Goal: Book appointment/travel/reservation

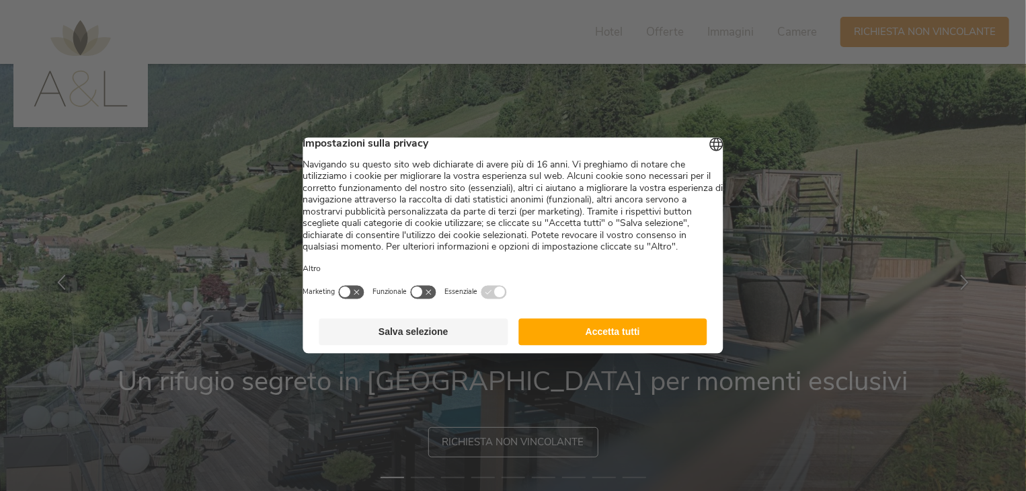
click at [436, 346] on button "Salva selezione" at bounding box center [413, 332] width 189 height 27
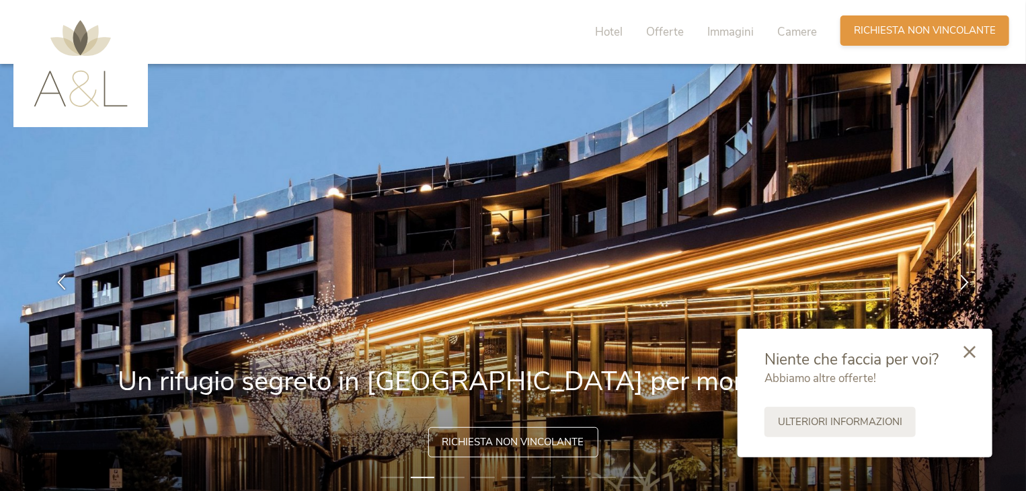
click at [949, 29] on span "Richiesta non vincolante" at bounding box center [925, 31] width 142 height 14
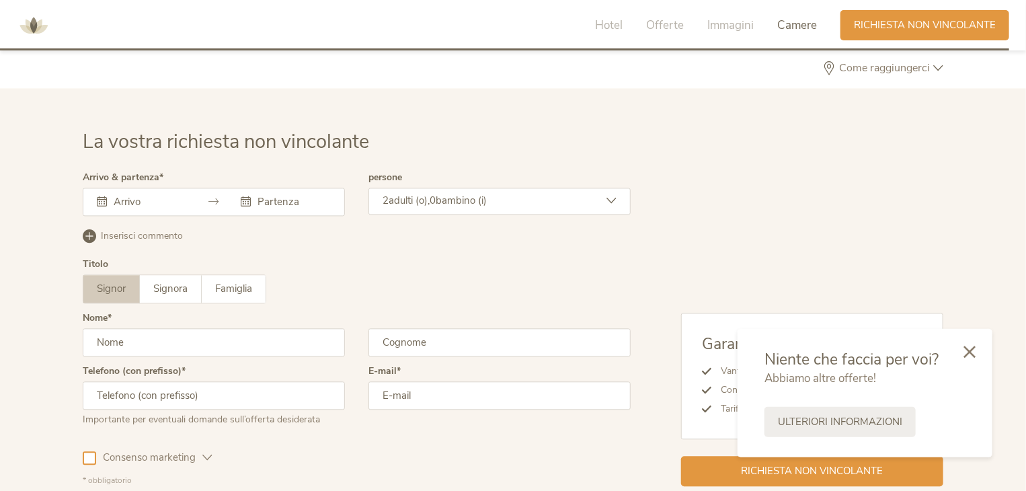
scroll to position [3990, 0]
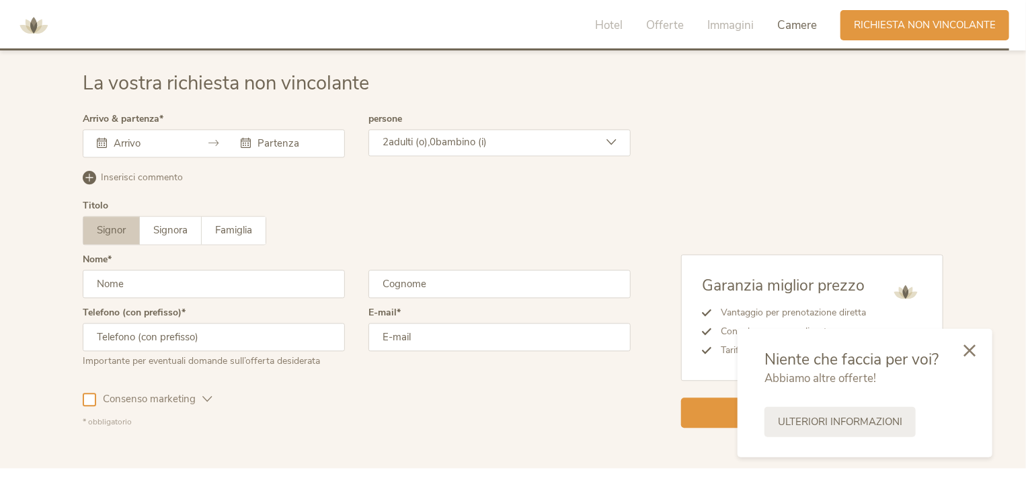
click at [976, 346] on icon at bounding box center [969, 350] width 12 height 12
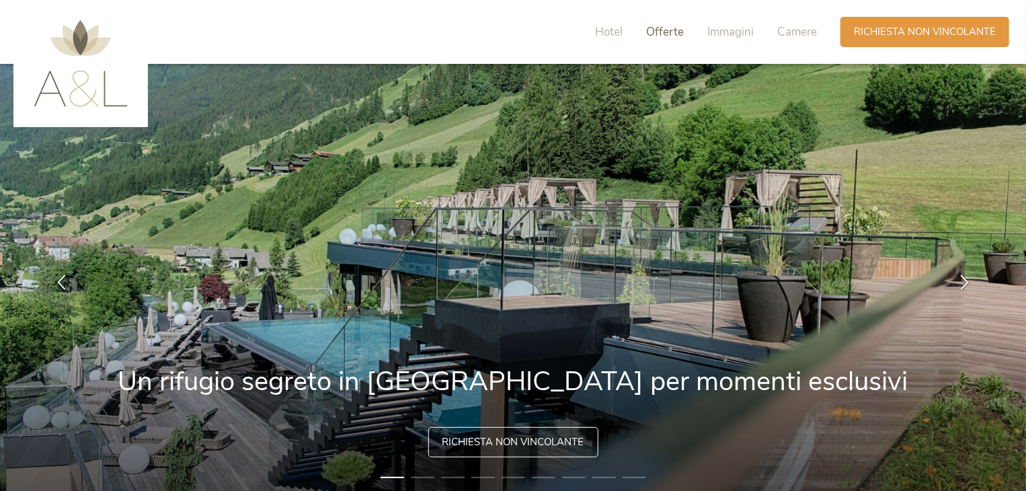
click at [657, 28] on span "Offerte" at bounding box center [665, 31] width 38 height 15
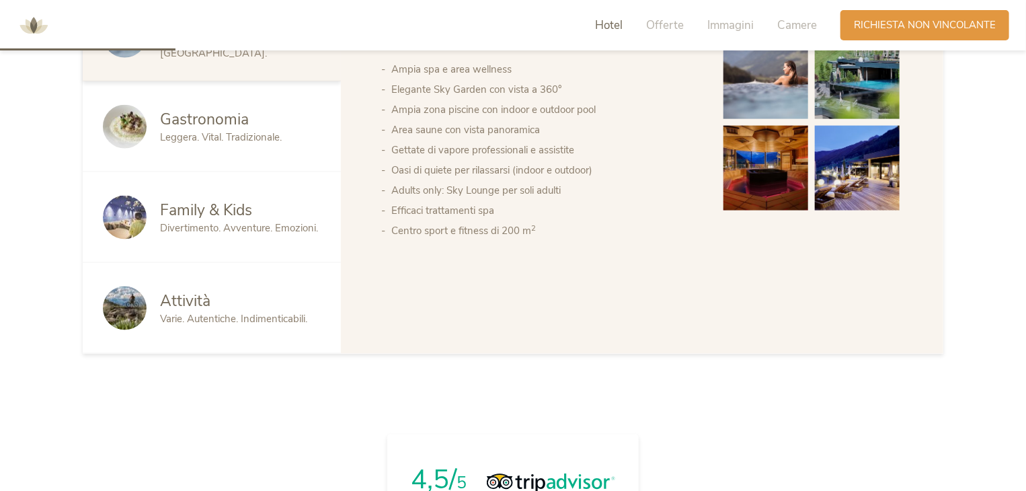
scroll to position [674, 0]
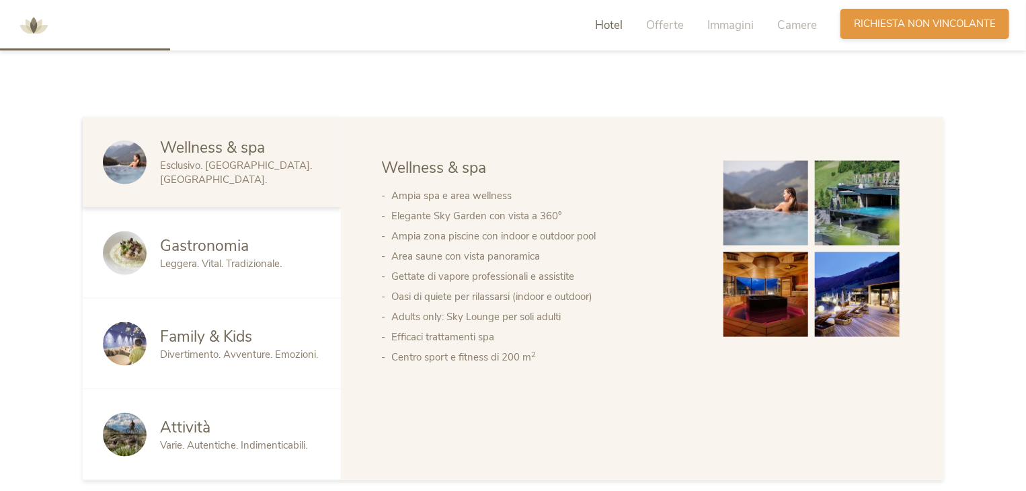
click at [900, 26] on span "Richiesta non vincolante" at bounding box center [925, 24] width 142 height 14
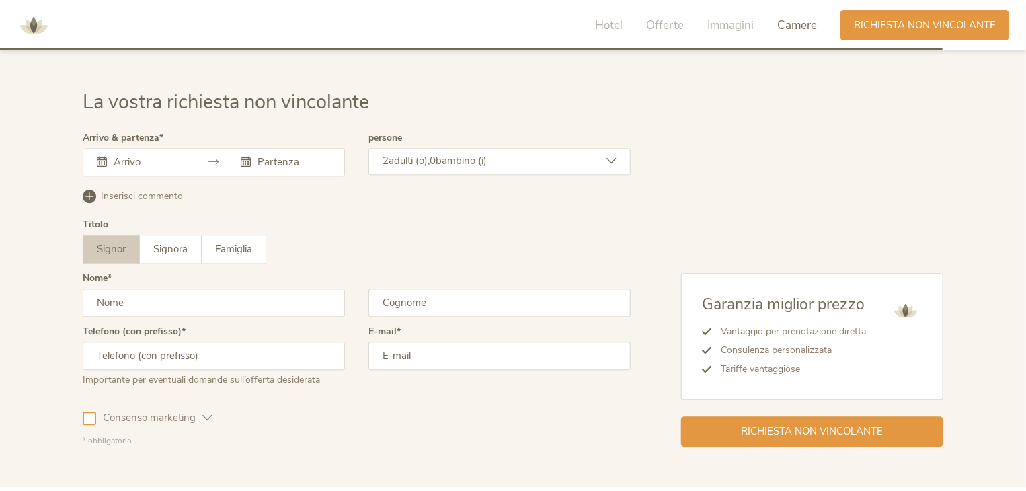
scroll to position [3990, 0]
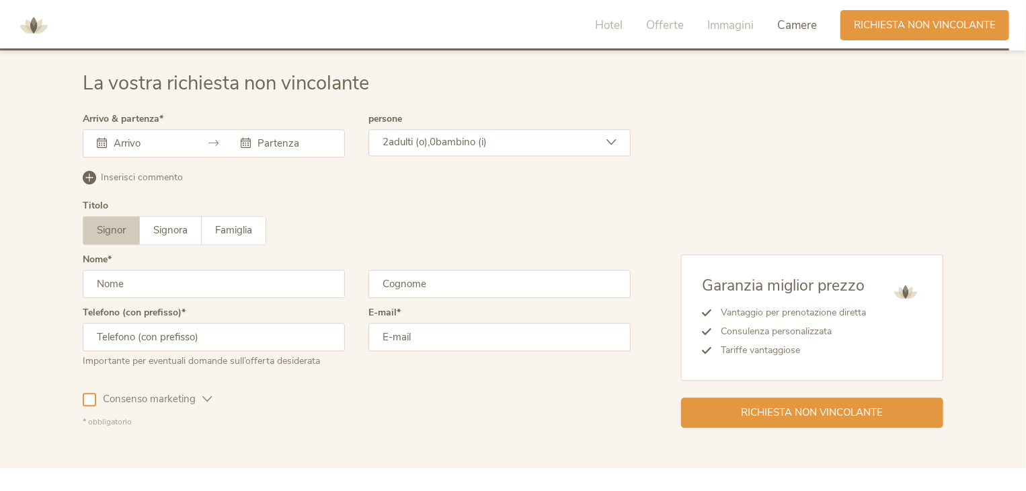
click at [136, 139] on input "text" at bounding box center [148, 142] width 77 height 13
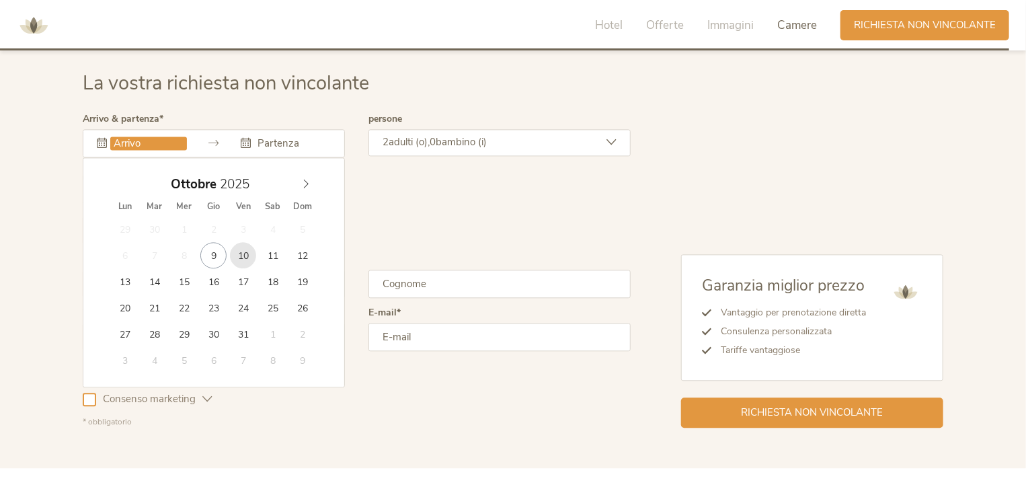
type input "[DATE]"
click at [302, 147] on input "text" at bounding box center [292, 142] width 77 height 13
click at [312, 138] on input "text" at bounding box center [292, 142] width 77 height 13
type input "[DATE]"
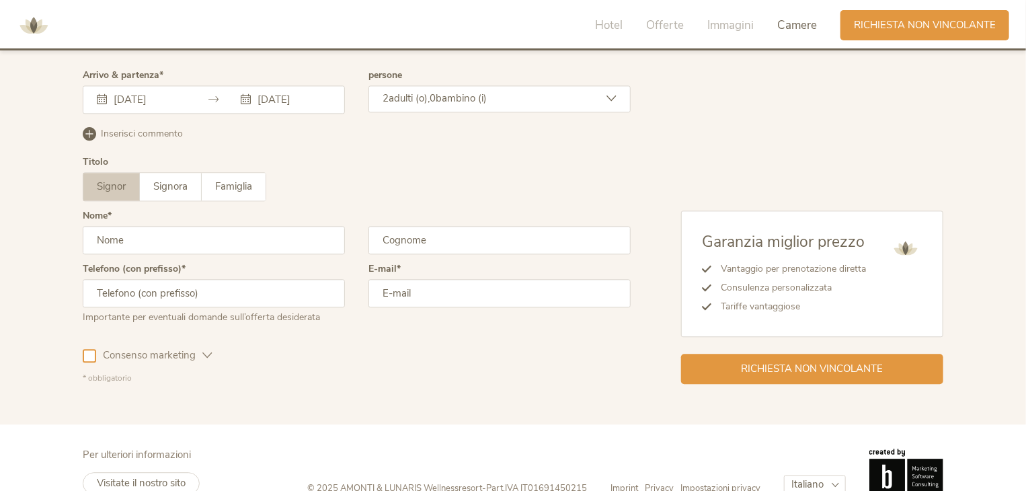
scroll to position [3991, 0]
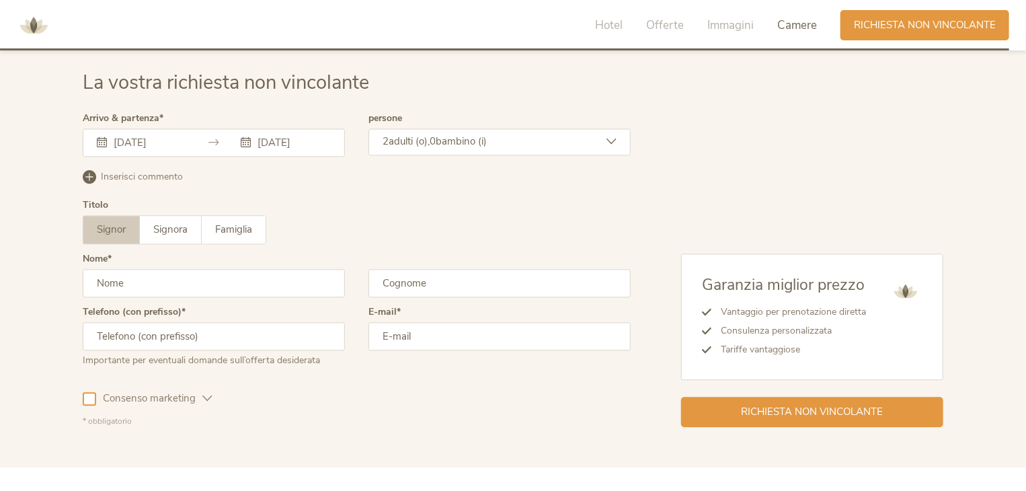
click at [141, 280] on input "text" at bounding box center [214, 283] width 262 height 28
type input "MASSIMO"
click at [456, 275] on input "text" at bounding box center [499, 283] width 262 height 28
type input "PARMEGGIANI"
click at [469, 322] on input "email" at bounding box center [499, 336] width 262 height 28
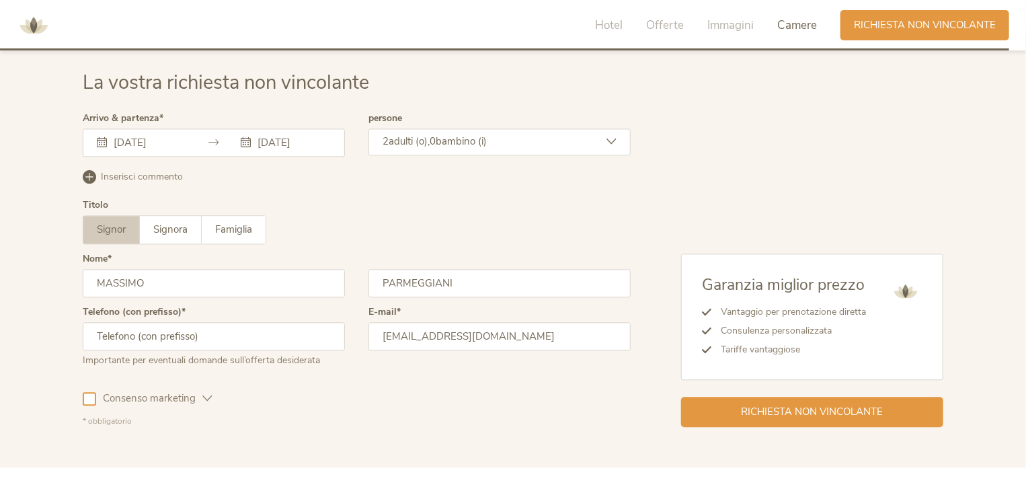
type input "[EMAIL_ADDRESS][DOMAIN_NAME]"
click at [180, 334] on input "text" at bounding box center [214, 336] width 262 height 28
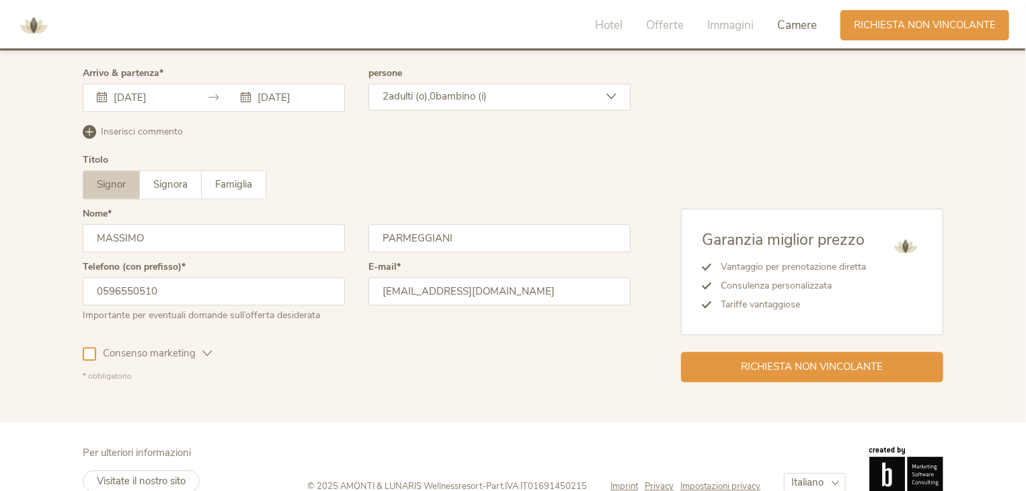
scroll to position [4058, 0]
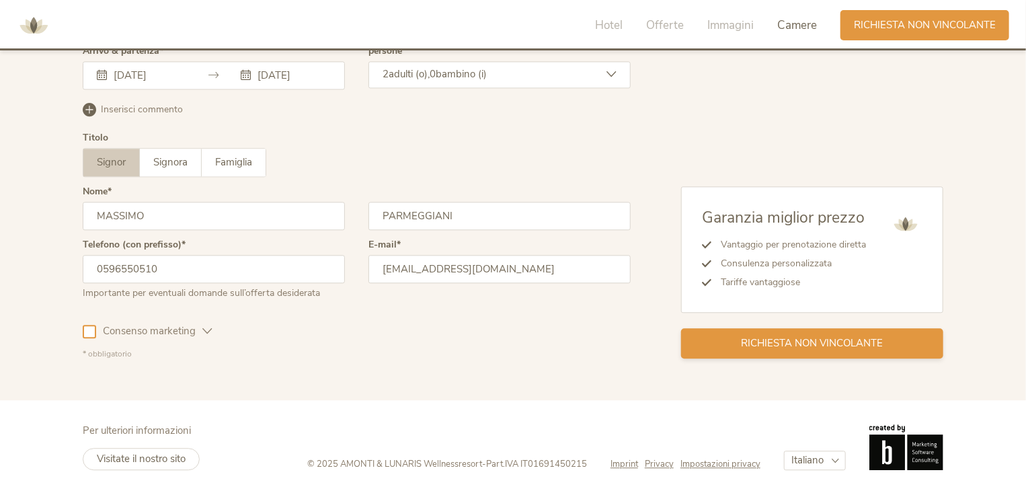
type input "0596550510"
click at [810, 341] on span "Richiesta non vincolante" at bounding box center [813, 343] width 142 height 14
